Goal: Task Accomplishment & Management: Use online tool/utility

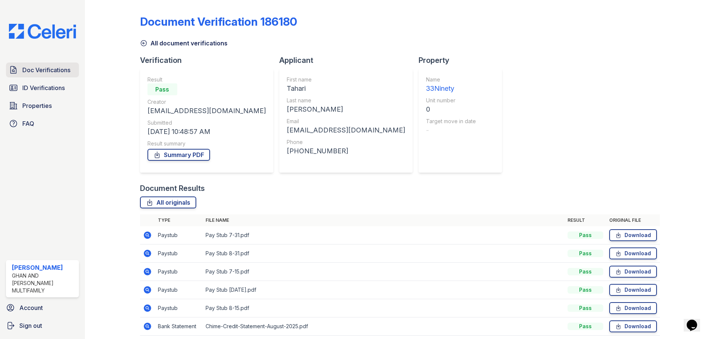
scroll to position [29, 0]
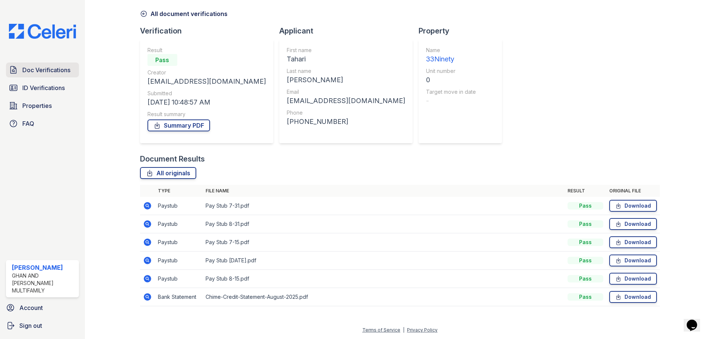
click at [44, 73] on span "Doc Verifications" at bounding box center [46, 70] width 48 height 9
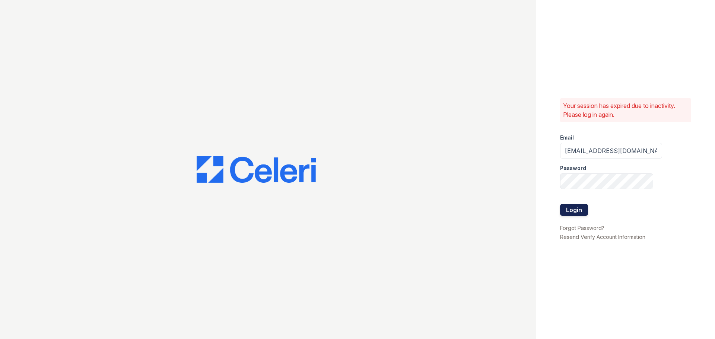
click at [575, 210] on button "Login" at bounding box center [574, 210] width 28 height 12
